Goal: Navigation & Orientation: Find specific page/section

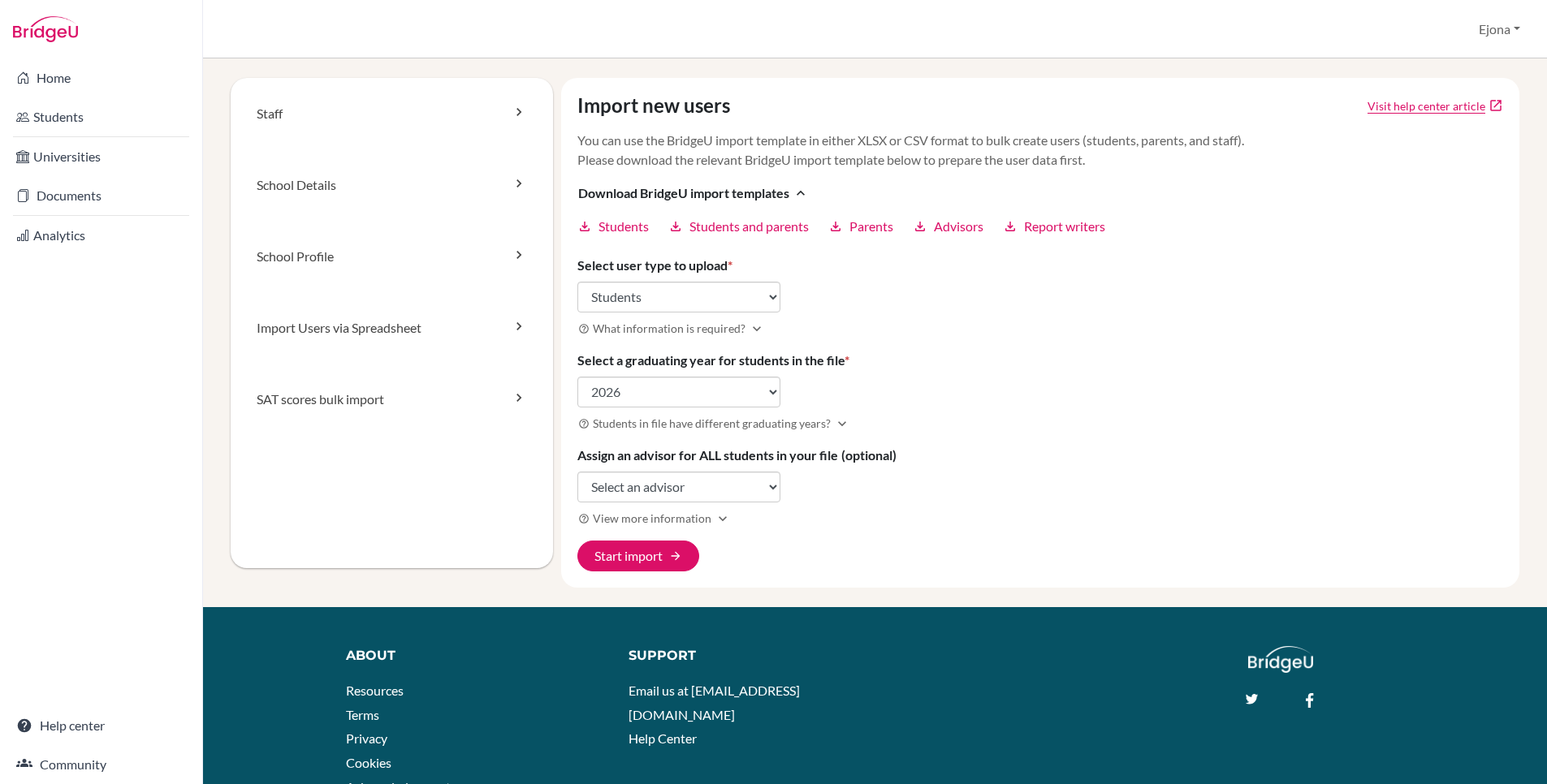
select select "students"
select select "2026"
click at [95, 240] on link "Analytics" at bounding box center [101, 235] width 196 height 32
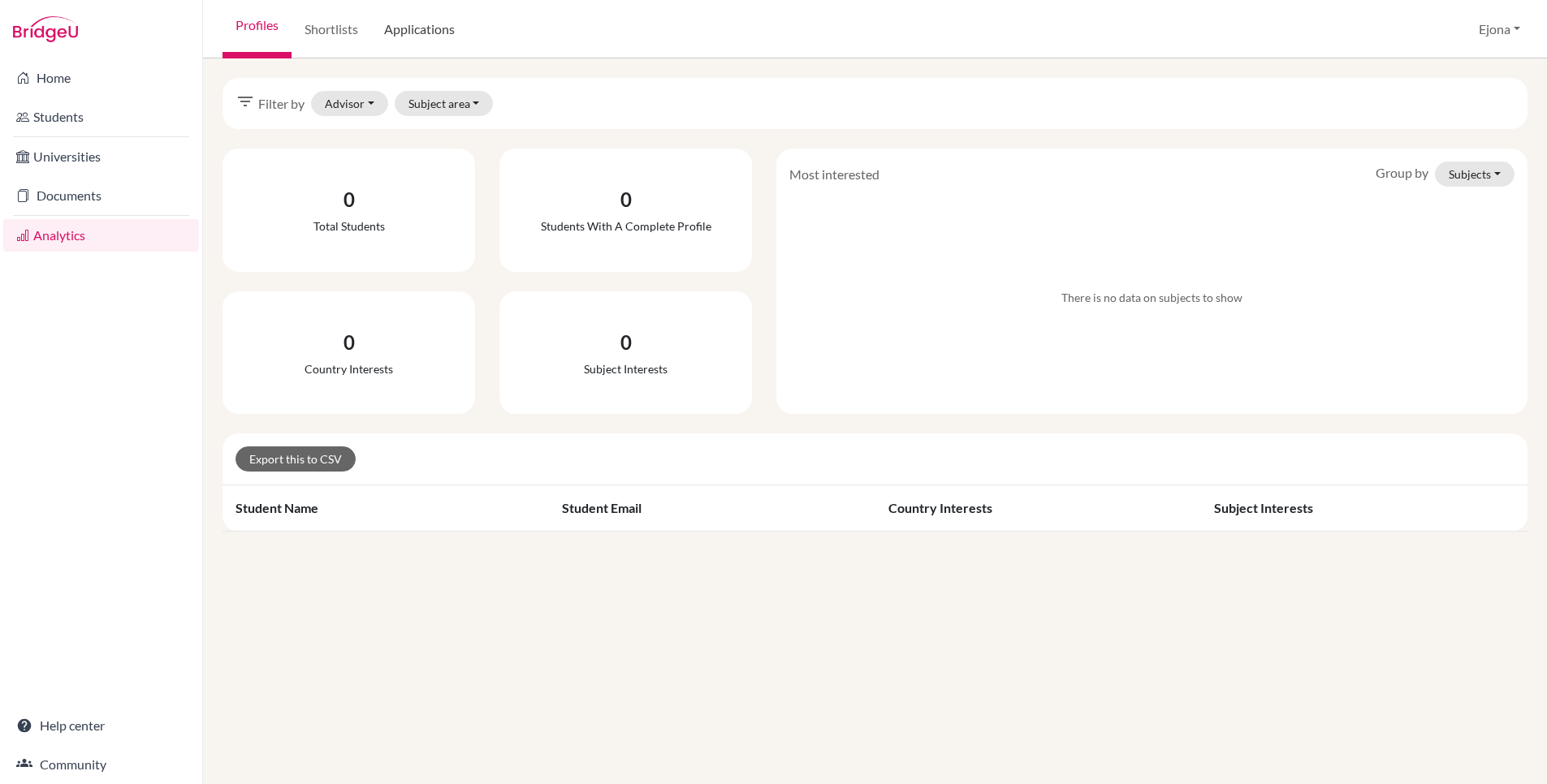
click at [432, 31] on link "Applications" at bounding box center [419, 29] width 97 height 58
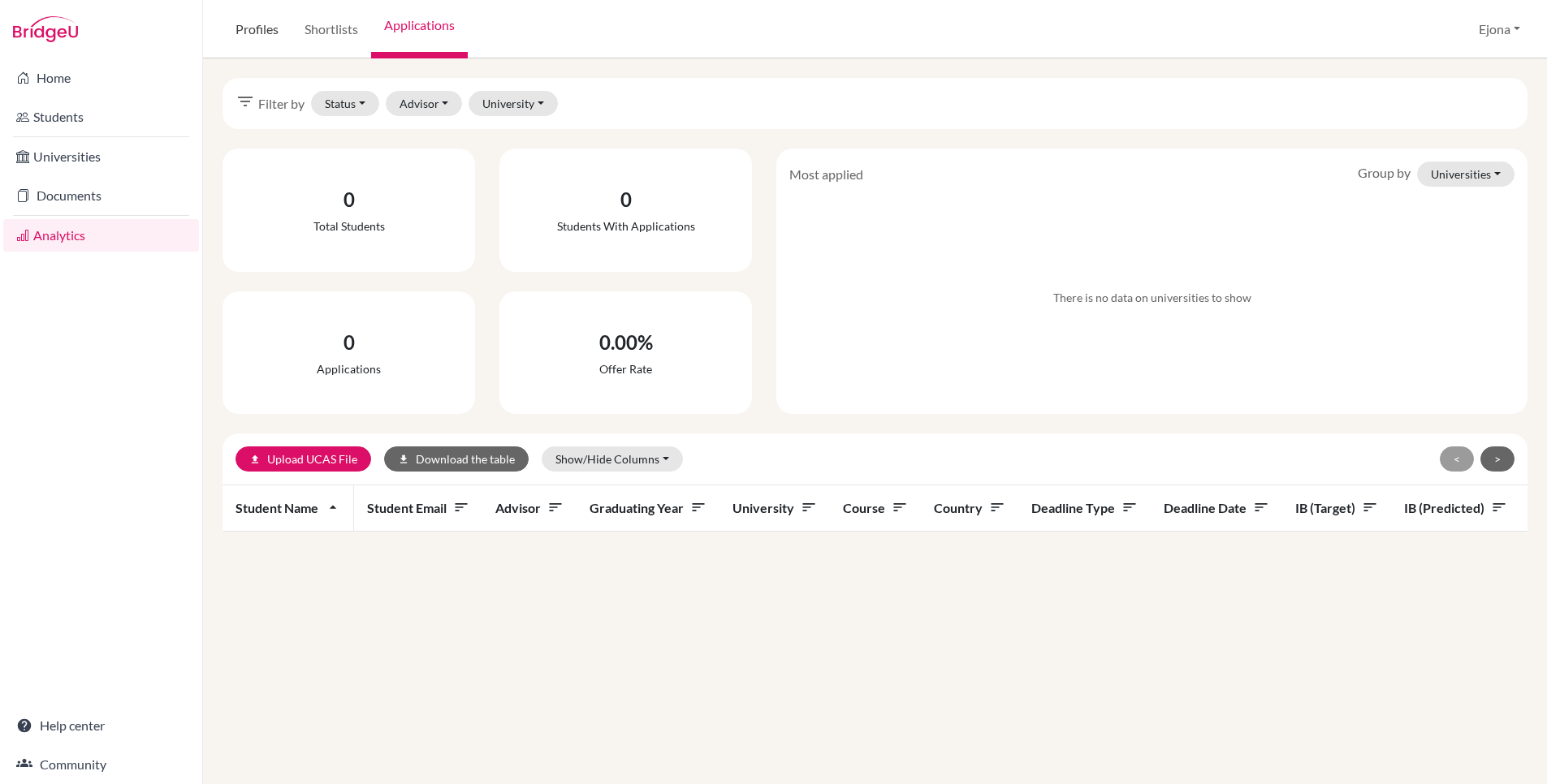
click at [243, 27] on link "Profiles" at bounding box center [256, 29] width 69 height 58
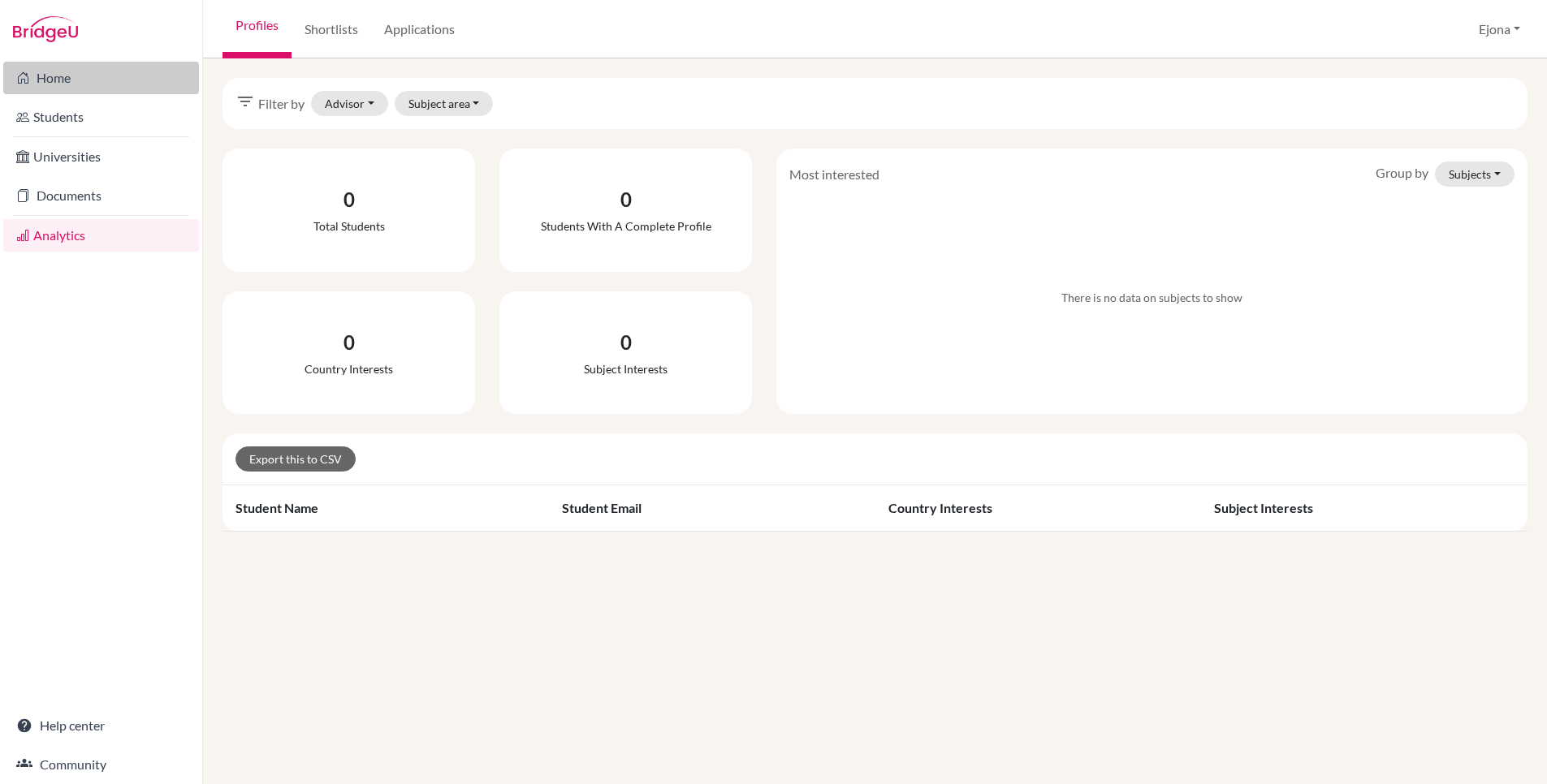
click at [67, 78] on link "Home" at bounding box center [101, 78] width 196 height 32
